Goal: Information Seeking & Learning: Find specific fact

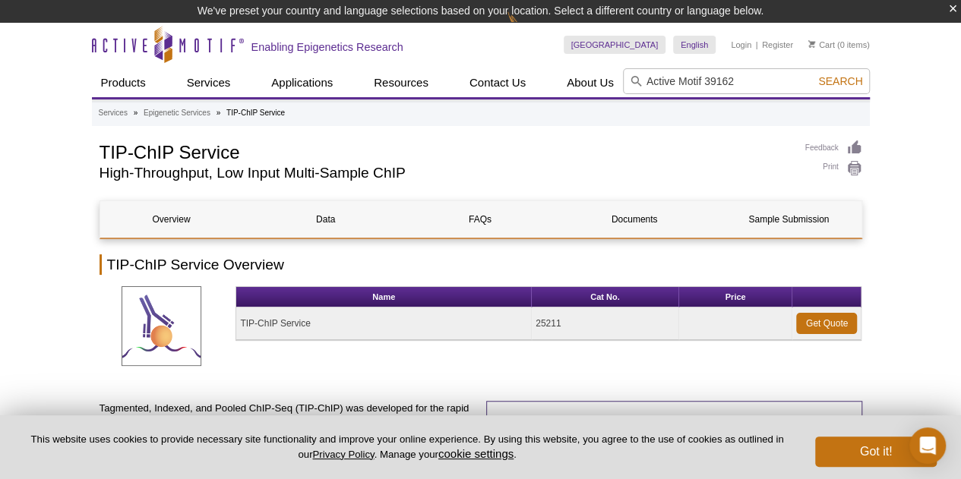
drag, startPoint x: 697, startPoint y: 80, endPoint x: 597, endPoint y: 81, distance: 100.2
click at [597, 81] on div "Products ChIP Assays ChIP Accessory Products ChIP Kits ChIP-Validated Antibodie…" at bounding box center [481, 82] width 778 height 29
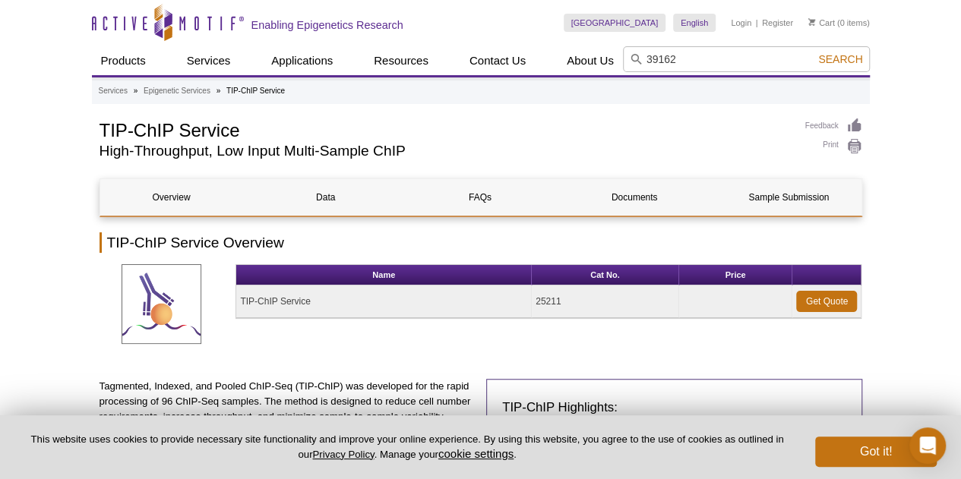
type input "39162"
click at [849, 60] on span "Search" at bounding box center [840, 59] width 44 height 12
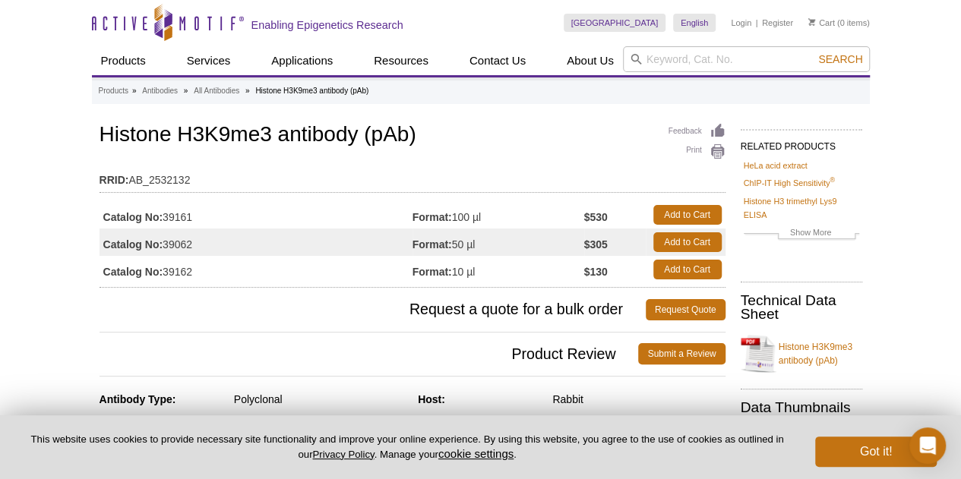
drag, startPoint x: 200, startPoint y: 245, endPoint x: 166, endPoint y: 242, distance: 33.5
click at [166, 242] on td "Catalog No: 39062" at bounding box center [255, 242] width 313 height 27
copy td "39062"
drag, startPoint x: 617, startPoint y: 241, endPoint x: 578, endPoint y: 245, distance: 39.0
click at [578, 245] on tr "Catalog No: 39062 Format: 50 µl $305 Add to Cart" at bounding box center [412, 242] width 626 height 27
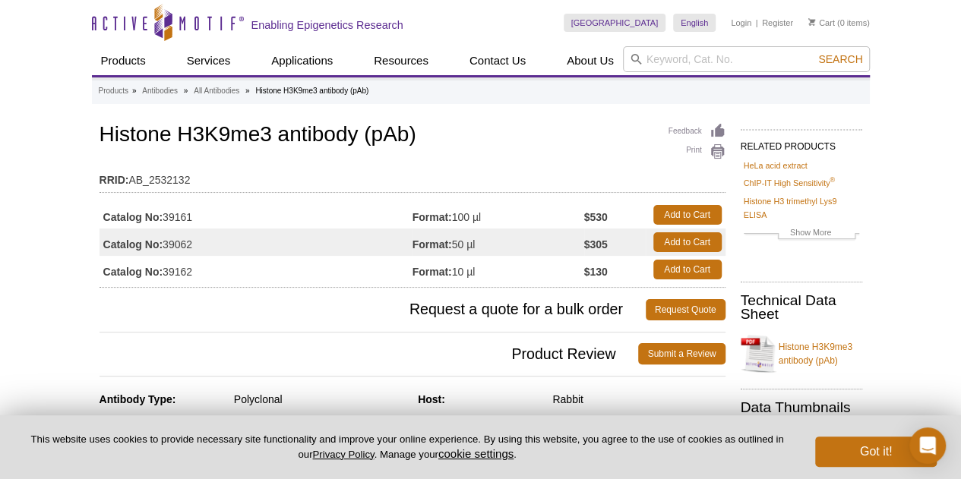
copy tr "50 µl $305"
